Goal: Contribute content: Contribute content

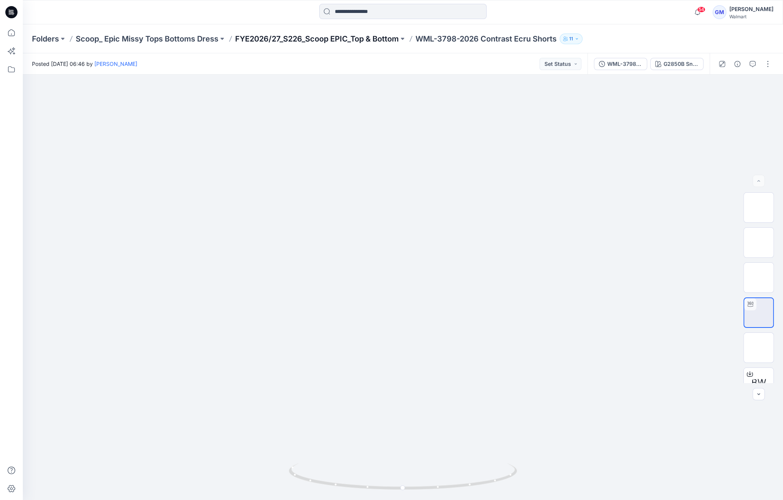
click at [296, 35] on p "FYE2026/27_S226_Scoop EPIC_Top & Bottom" at bounding box center [317, 38] width 164 height 11
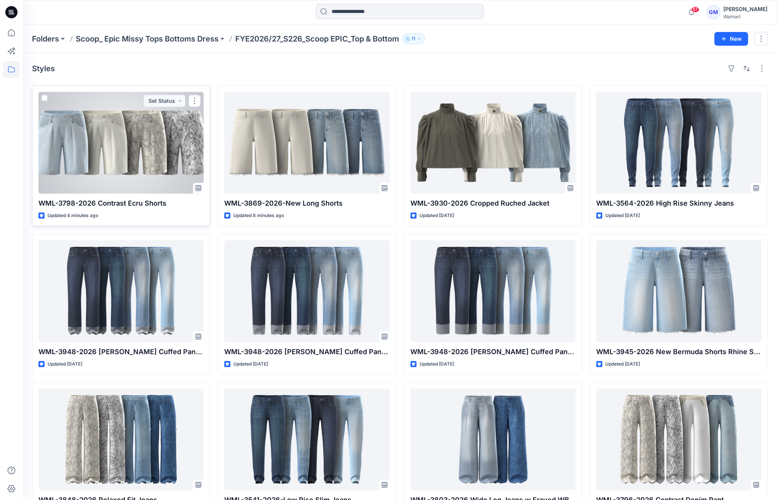
click at [108, 163] on div at bounding box center [120, 143] width 165 height 102
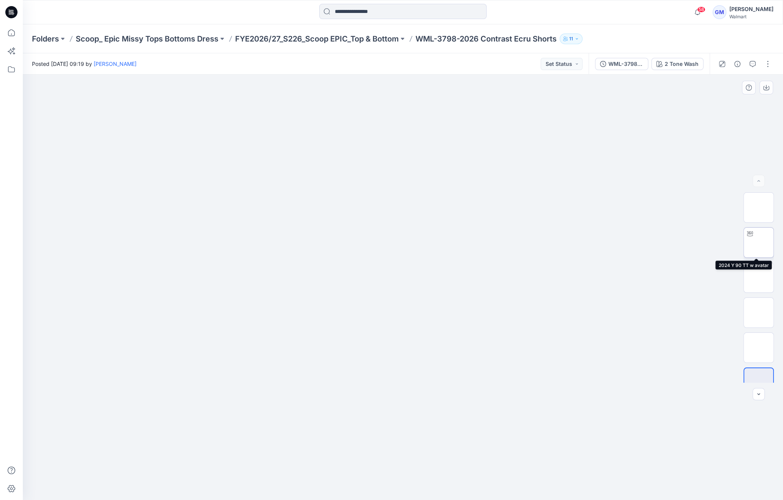
click at [759, 242] on img at bounding box center [759, 242] width 0 height 0
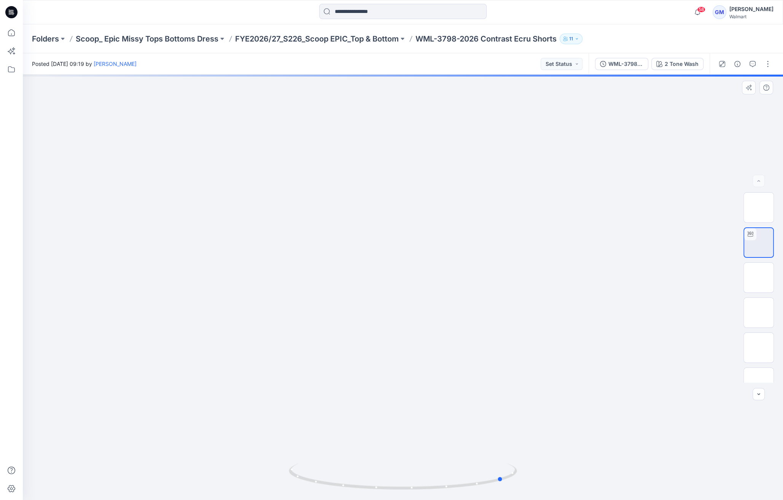
drag, startPoint x: 403, startPoint y: 489, endPoint x: 276, endPoint y: 476, distance: 128.1
click at [276, 476] on div at bounding box center [403, 287] width 760 height 425
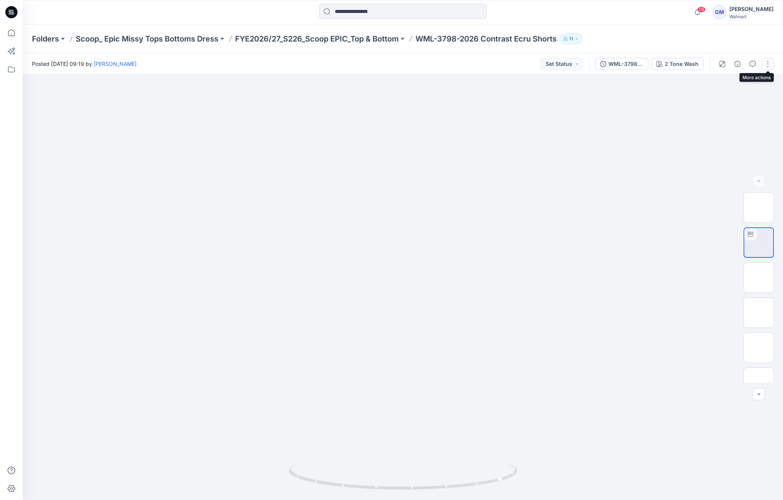
click at [765, 61] on button "button" at bounding box center [768, 64] width 12 height 12
click at [732, 104] on button "Edit" at bounding box center [736, 103] width 70 height 14
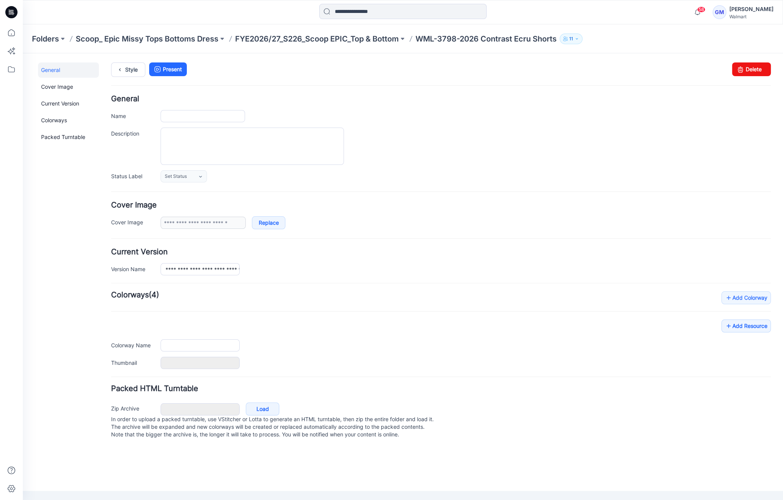
type input "**********"
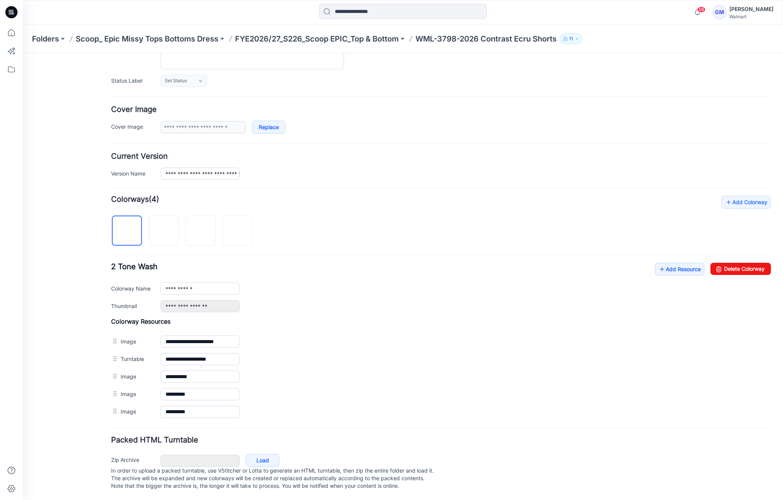
scroll to position [100, 0]
click at [658, 264] on icon at bounding box center [662, 269] width 8 height 12
click at [317, 37] on p "FYE2026/27_S226_Scoop EPIC_Top & Bottom" at bounding box center [317, 38] width 164 height 11
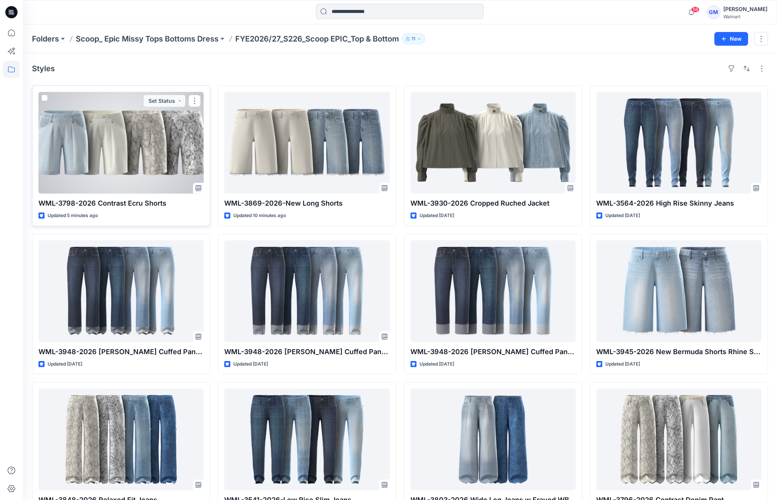
click at [104, 154] on div at bounding box center [120, 143] width 165 height 102
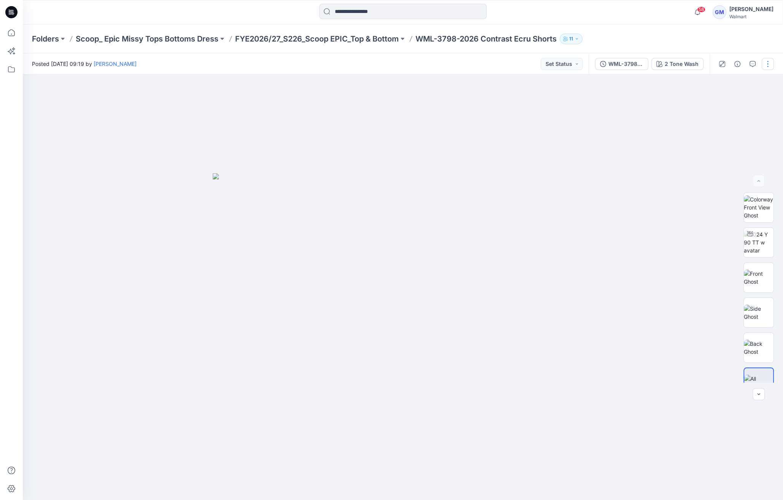
click at [768, 62] on button "button" at bounding box center [768, 64] width 12 height 12
click at [726, 101] on button "Edit" at bounding box center [736, 103] width 70 height 14
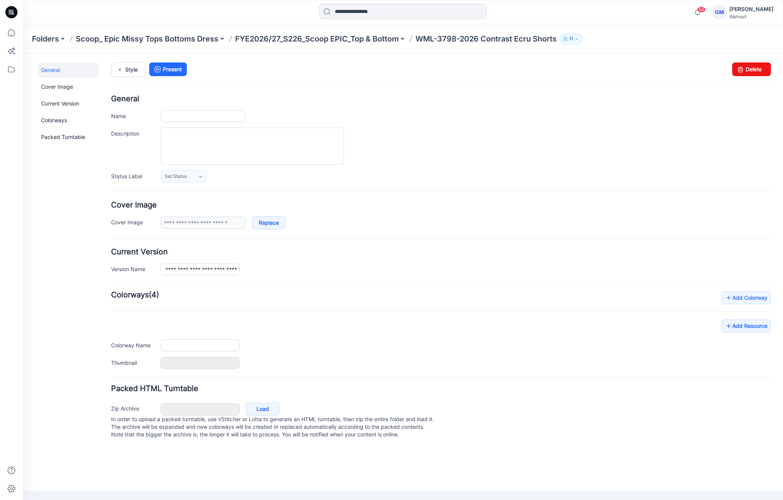
type input "**********"
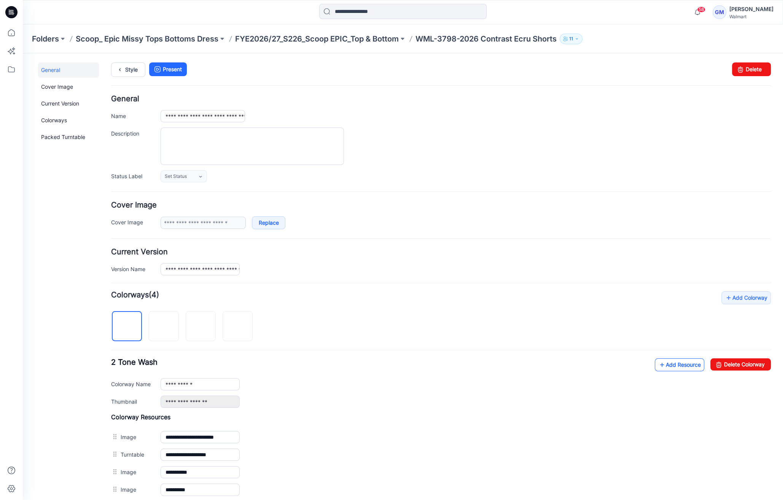
click at [658, 359] on icon at bounding box center [662, 364] width 8 height 12
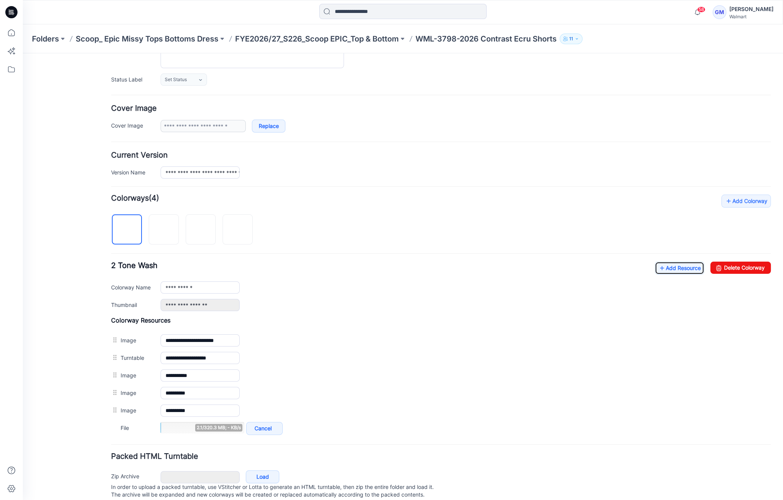
scroll to position [117, 0]
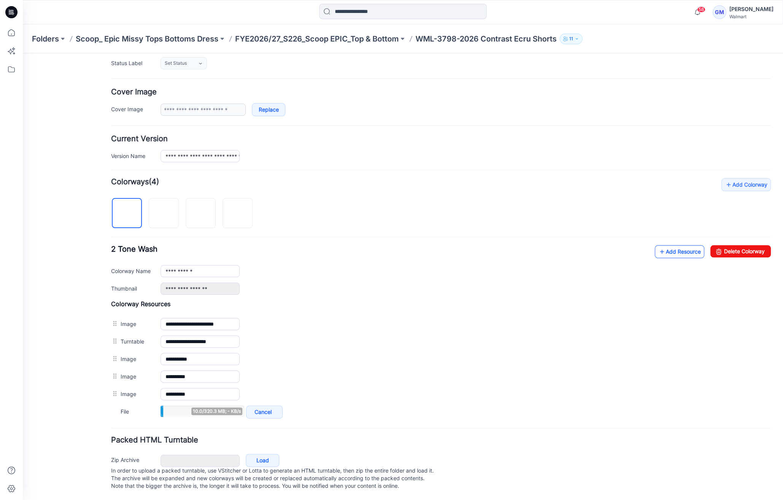
click at [672, 247] on link "Add Resource" at bounding box center [679, 251] width 49 height 13
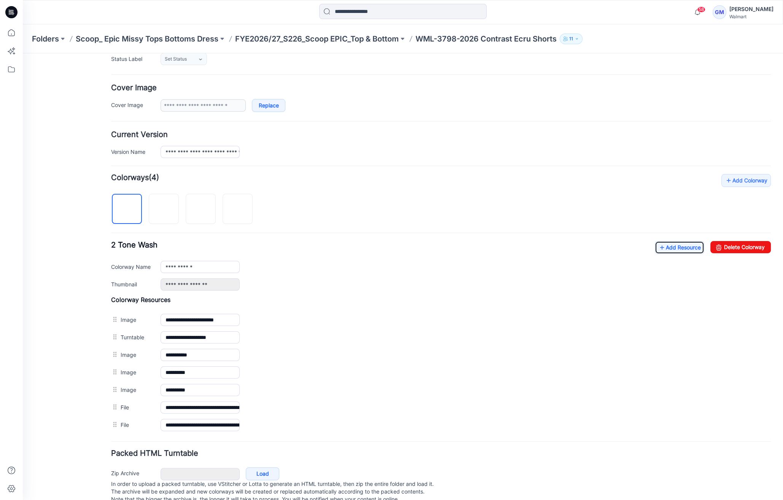
scroll to position [0, 0]
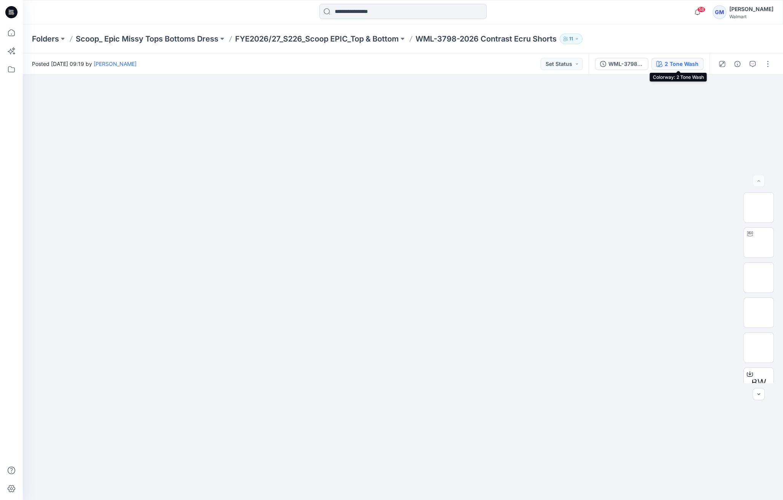
click at [677, 67] on div "2 Tone Wash" at bounding box center [682, 64] width 34 height 8
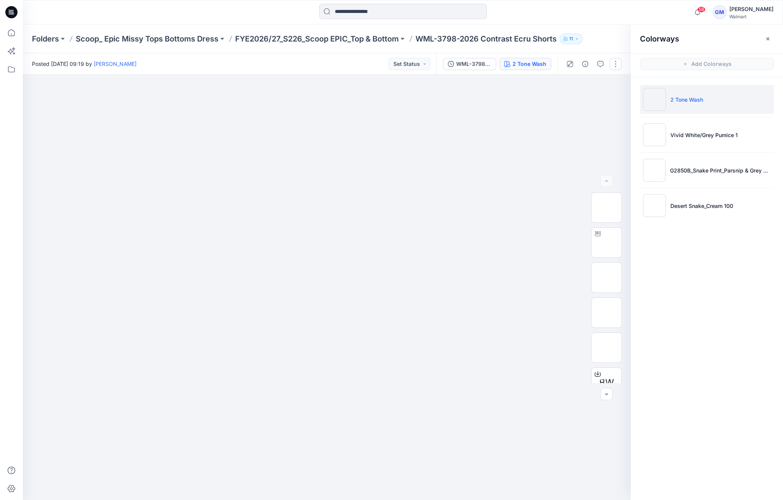
click at [614, 62] on button "button" at bounding box center [616, 64] width 12 height 12
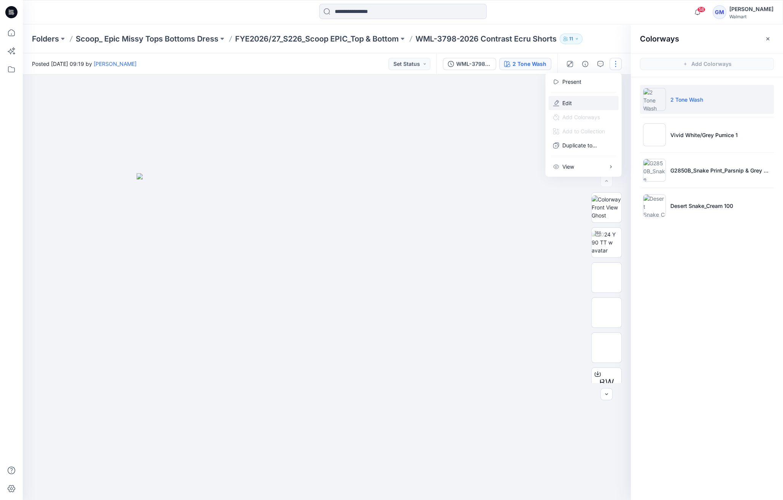
click at [593, 98] on button "Edit" at bounding box center [584, 103] width 70 height 14
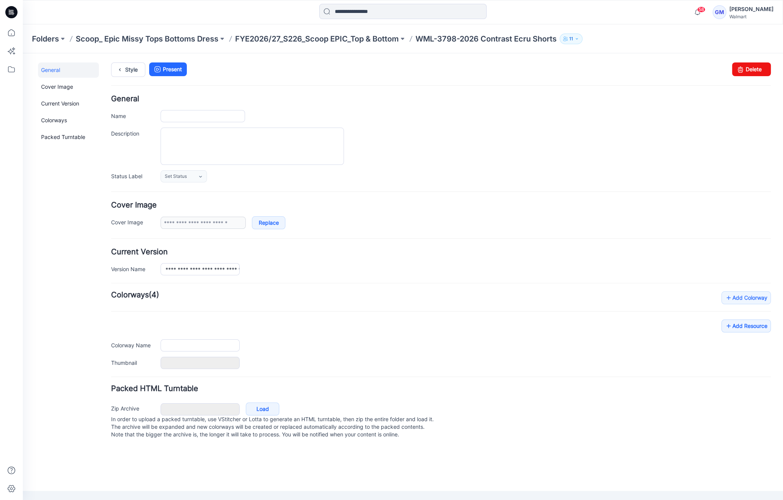
type input "**********"
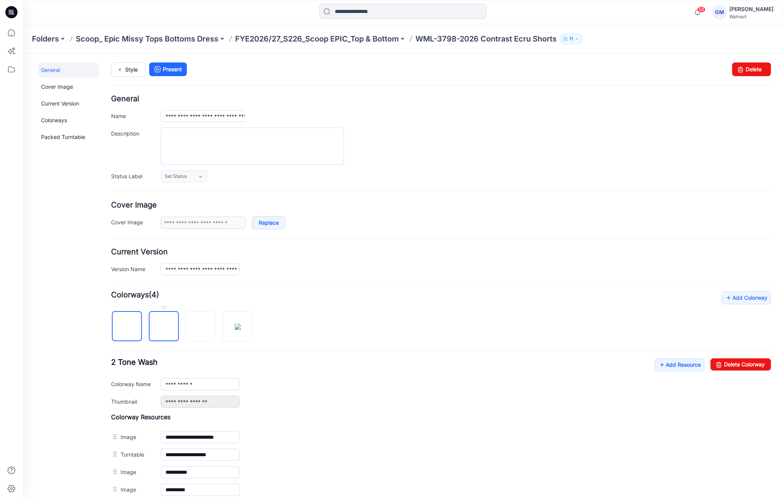
click at [164, 327] on img at bounding box center [164, 327] width 0 height 0
click at [225, 379] on input "**********" at bounding box center [200, 384] width 79 height 12
type input "**********"
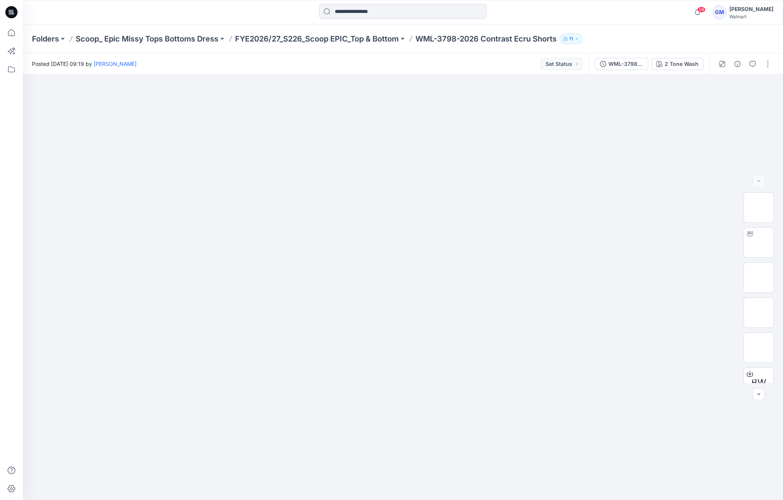
click at [314, 91] on div at bounding box center [403, 287] width 760 height 425
click at [368, 62] on div "Posted [DATE] 09:19 by [PERSON_NAME] Set Status" at bounding box center [306, 63] width 566 height 21
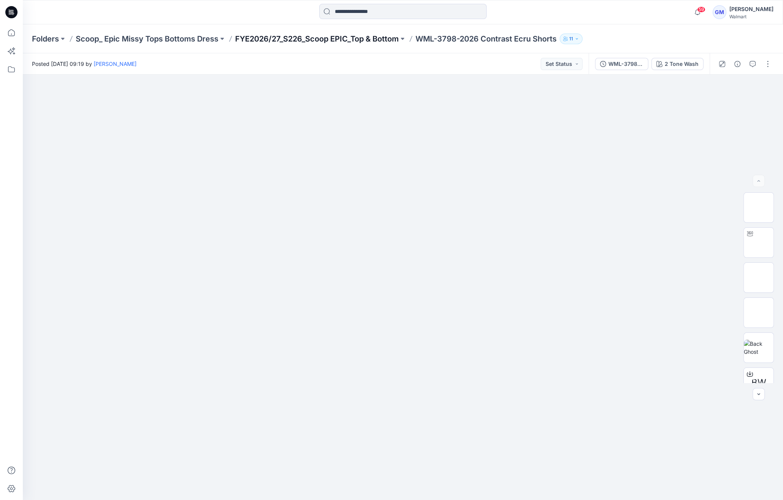
click at [358, 36] on p "FYE2026/27_S226_Scoop EPIC_Top & Bottom" at bounding box center [317, 38] width 164 height 11
